Goal: Task Accomplishment & Management: Manage account settings

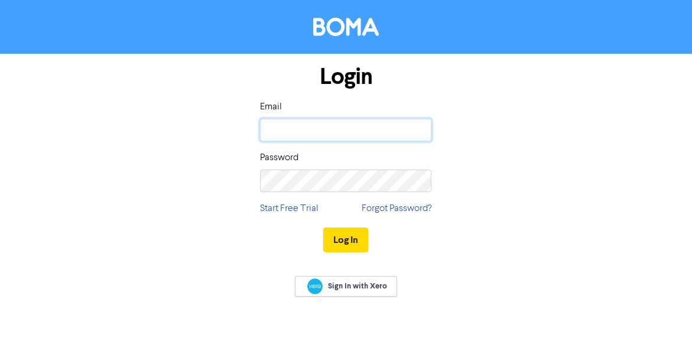
click at [331, 133] on input "email" at bounding box center [345, 130] width 171 height 22
click at [370, 128] on input "email" at bounding box center [345, 130] width 171 height 22
type input "[EMAIL_ADDRESS][DOMAIN_NAME]"
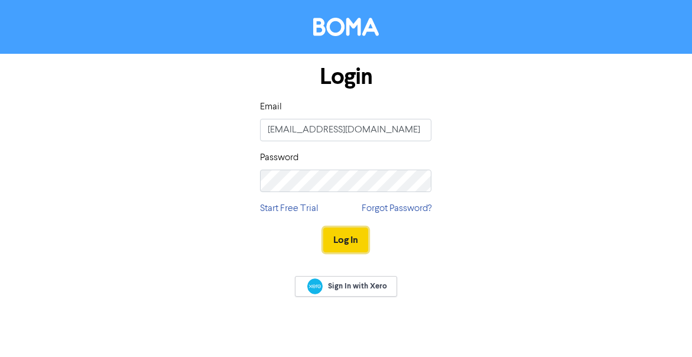
click at [353, 248] on button "Log In" at bounding box center [345, 239] width 45 height 25
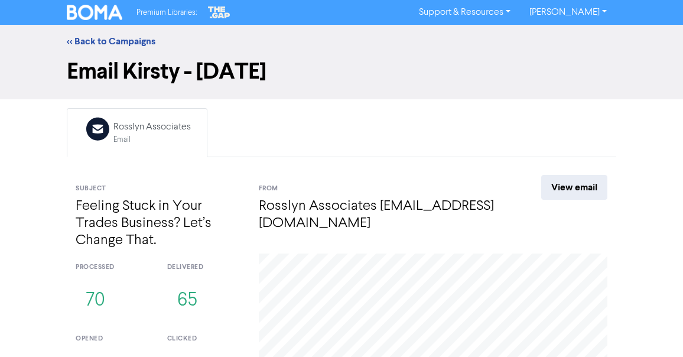
click at [142, 47] on div "<< Back to Campaigns" at bounding box center [341, 41] width 567 height 14
click at [141, 45] on link "<< Back to Campaigns" at bounding box center [111, 41] width 89 height 12
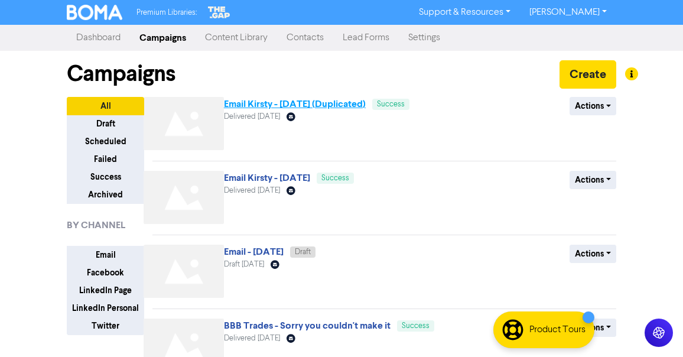
click at [340, 105] on link "Email Kirsty - [DATE] (Duplicated)" at bounding box center [295, 104] width 142 height 12
